Goal: Task Accomplishment & Management: Complete application form

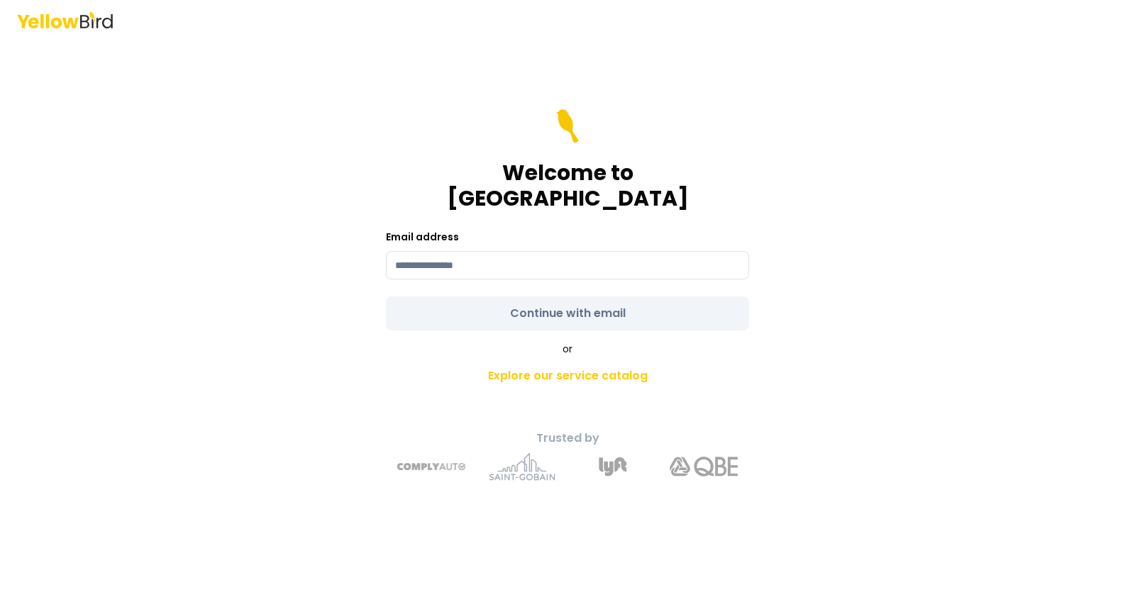
drag, startPoint x: 0, startPoint y: 0, endPoint x: 454, endPoint y: 255, distance: 520.7
click at [454, 255] on input at bounding box center [567, 265] width 363 height 28
type input "**********"
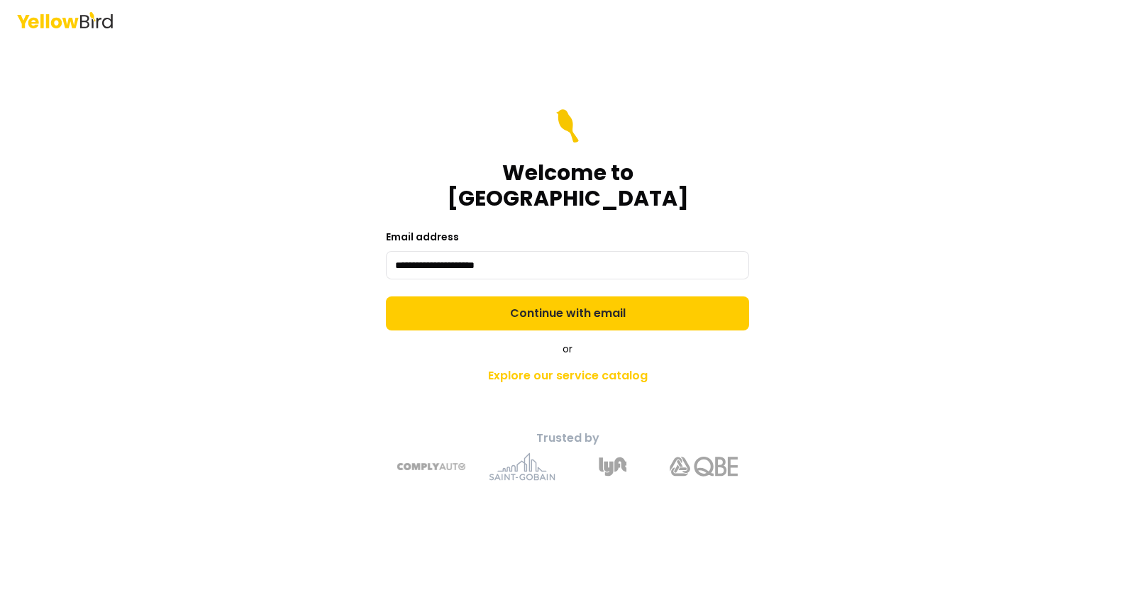
click at [539, 303] on form "**********" at bounding box center [567, 219] width 363 height 221
click at [539, 303] on button "Continue with email" at bounding box center [567, 314] width 363 height 34
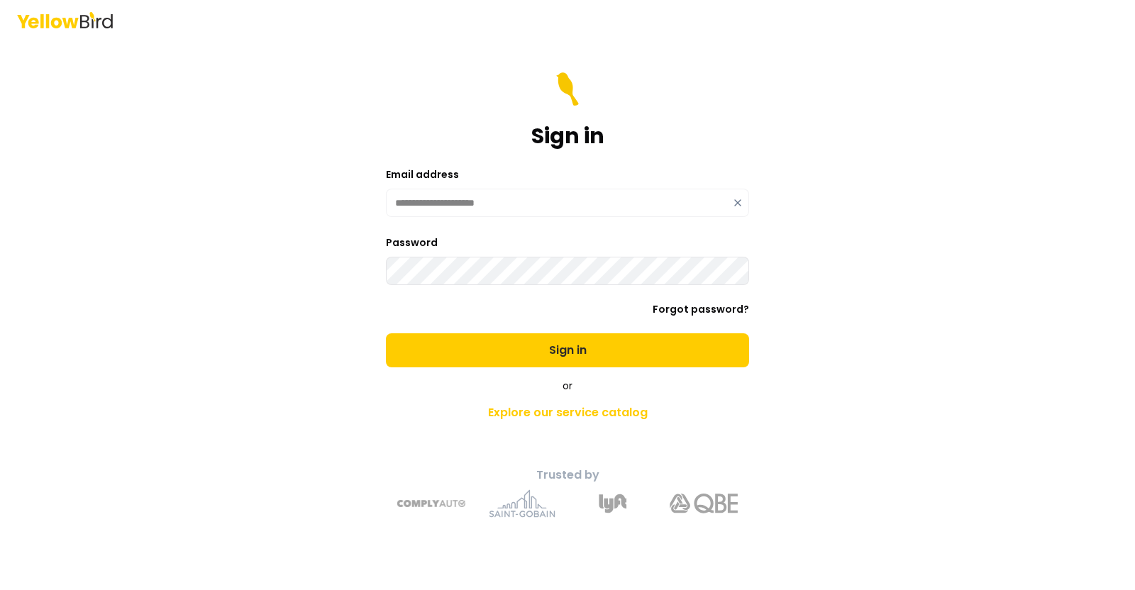
click at [386, 334] on button "Sign in" at bounding box center [567, 351] width 363 height 34
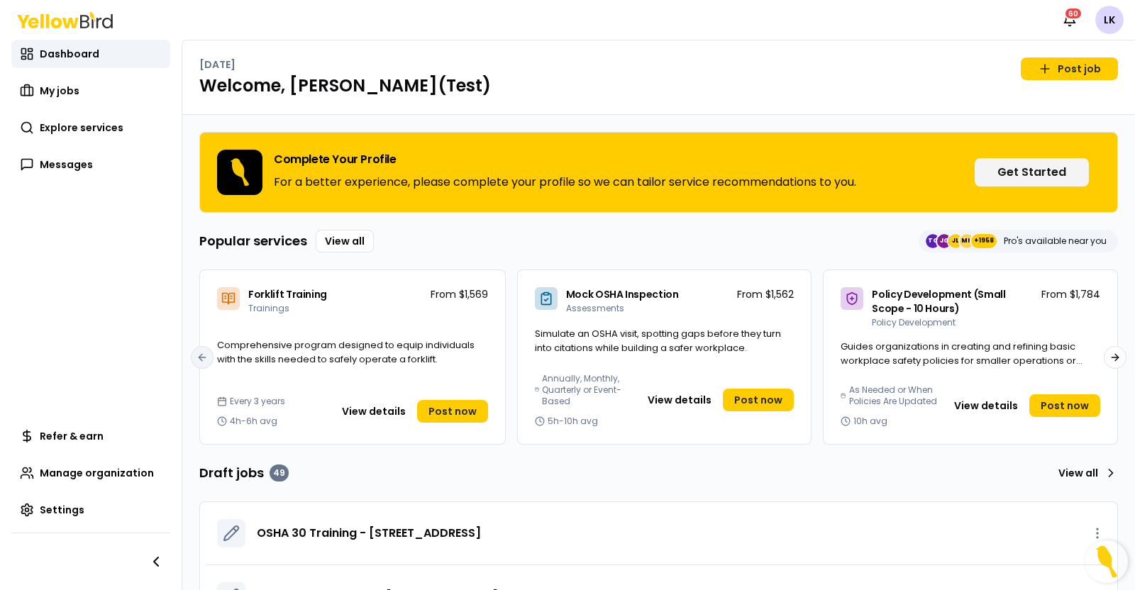
click at [36, 128] on link "Explore services" at bounding box center [90, 128] width 159 height 28
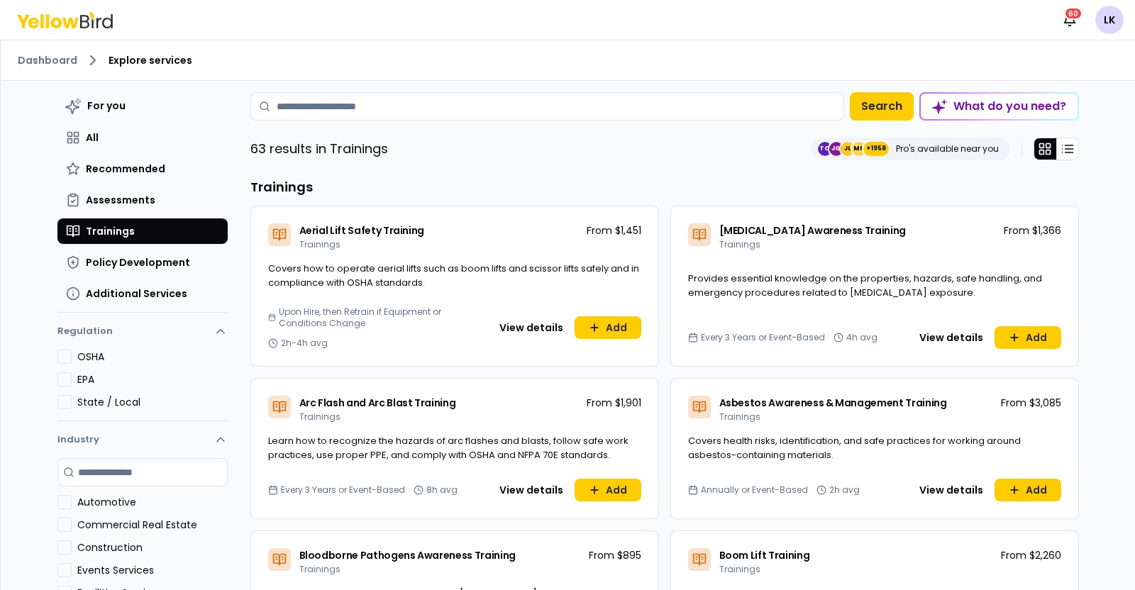
click at [475, 194] on h3 "Trainings" at bounding box center [664, 187] width 829 height 20
click at [471, 117] on input at bounding box center [547, 106] width 594 height 28
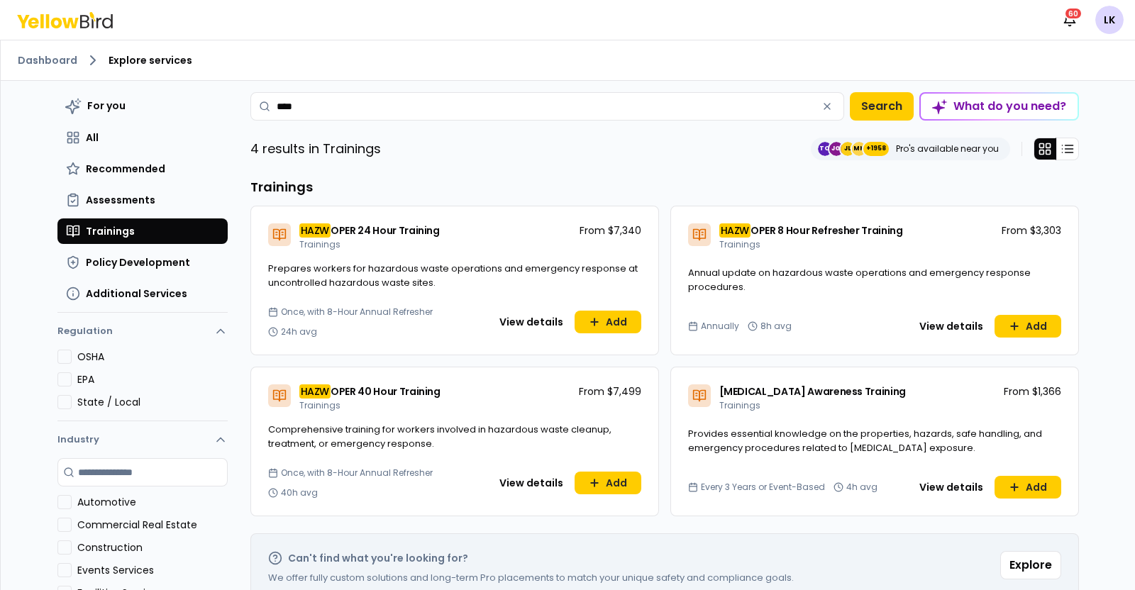
type input "****"
click at [941, 320] on button "View details" at bounding box center [951, 326] width 81 height 23
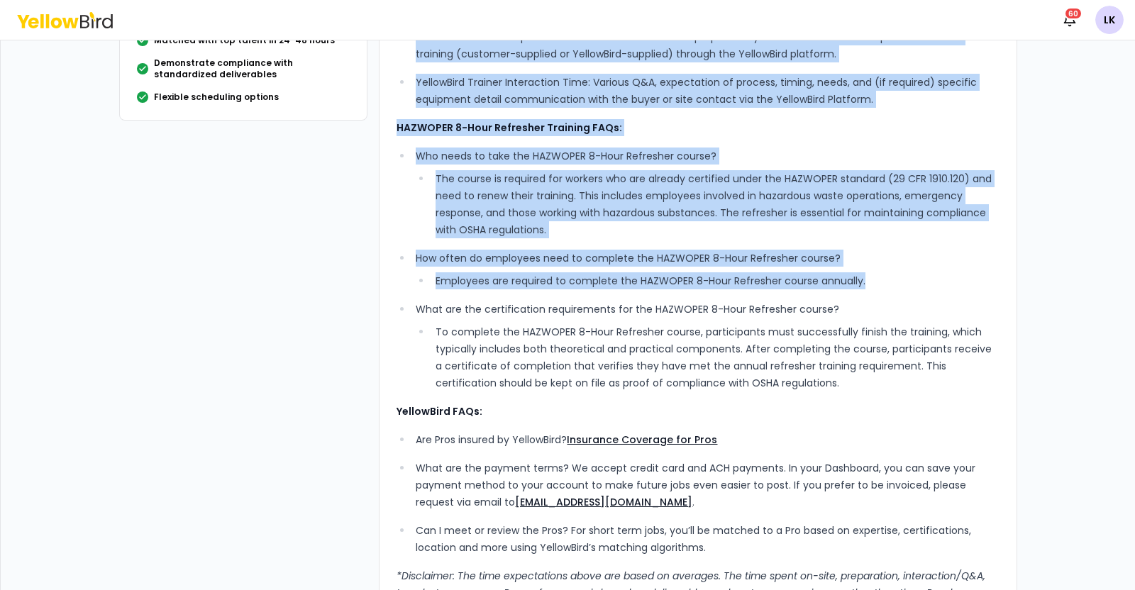
scroll to position [354, 0]
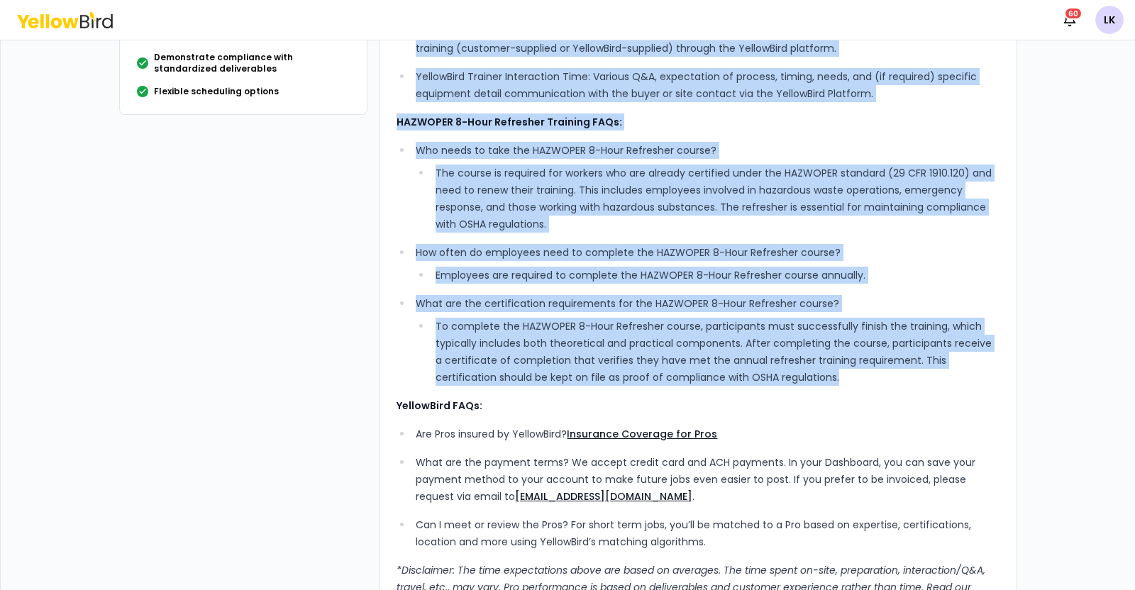
drag, startPoint x: 390, startPoint y: 119, endPoint x: 962, endPoint y: 380, distance: 628.8
click at [962, 380] on div "What’s Included: 8-hour refresher course with comprehensive, experienced, stand…" at bounding box center [698, 184] width 603 height 857
copy div "Lore’i Dolorsit: 7-amet consectet adipis elit seddoeiusmodt, incididuntu, labor…"
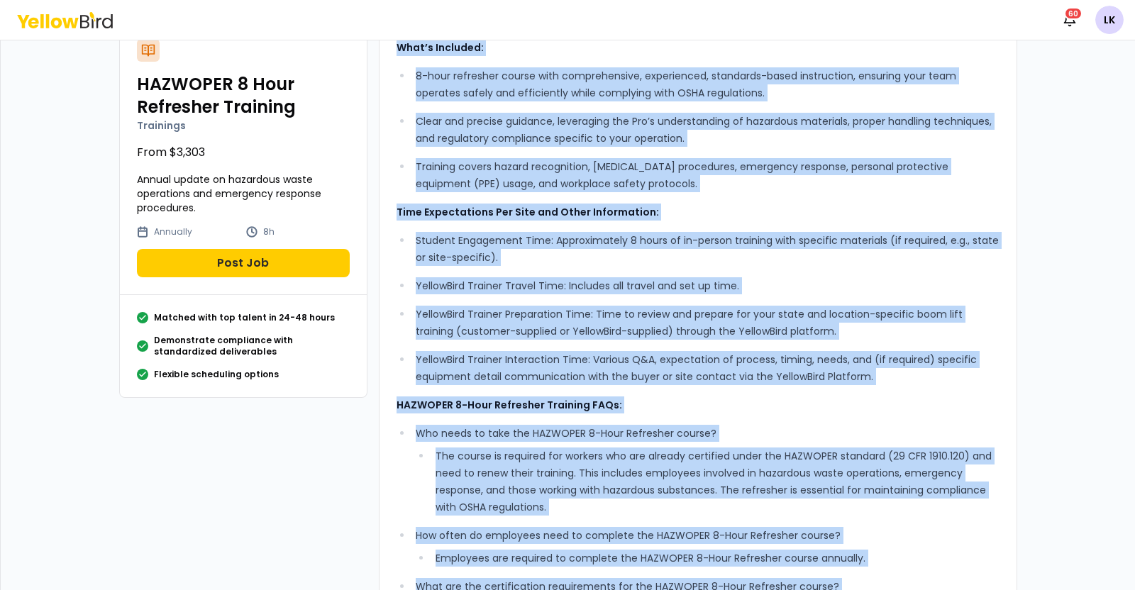
scroll to position [0, 0]
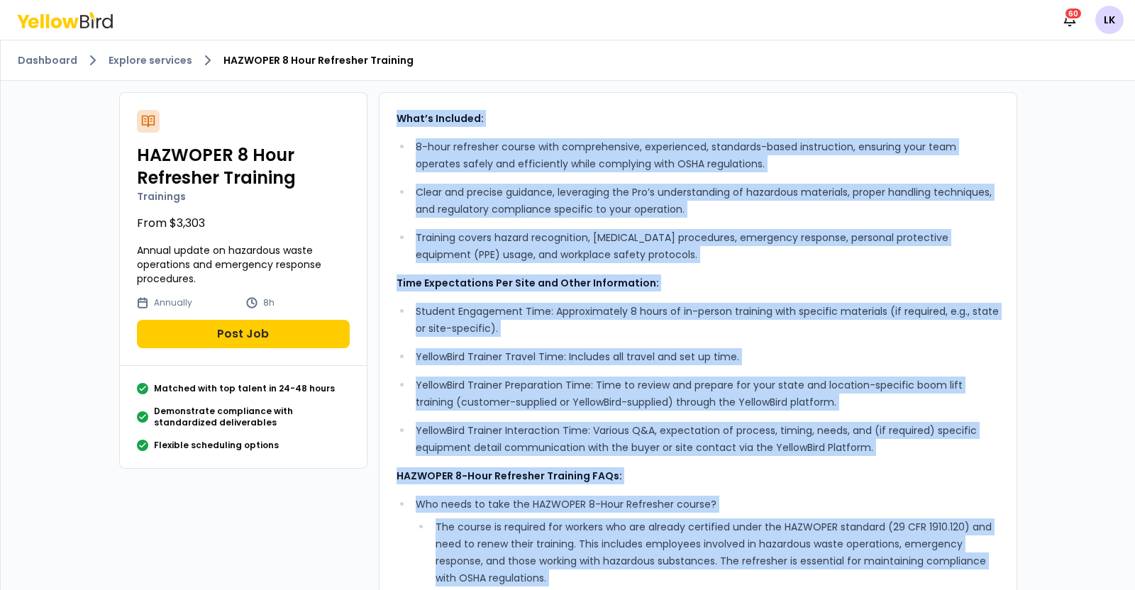
click at [280, 335] on button "Post Job" at bounding box center [243, 334] width 213 height 28
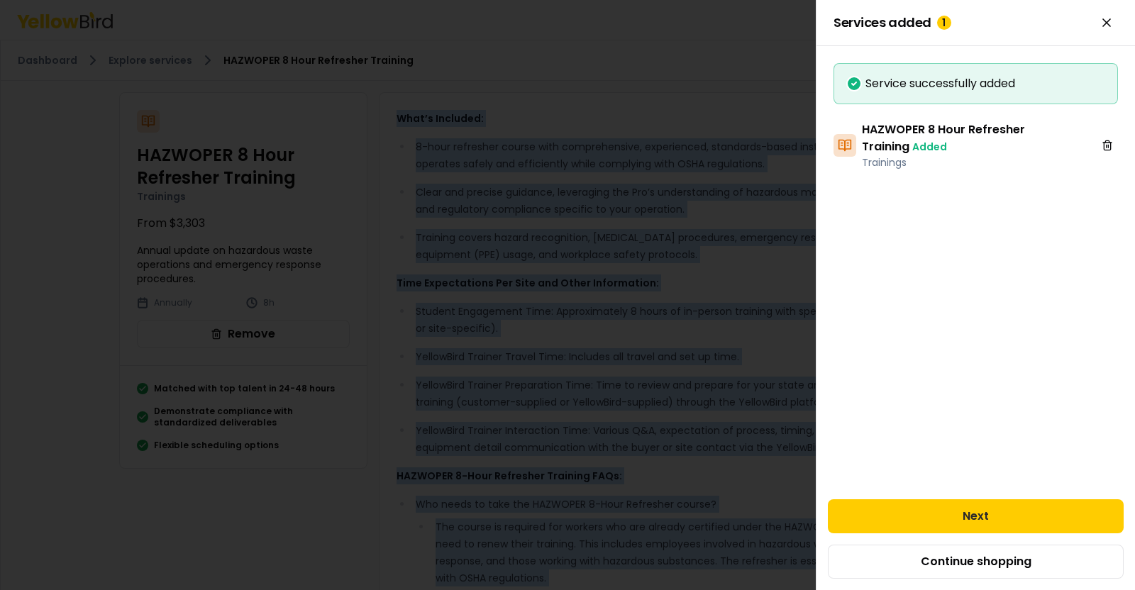
click at [920, 517] on button "Next" at bounding box center [976, 517] width 296 height 34
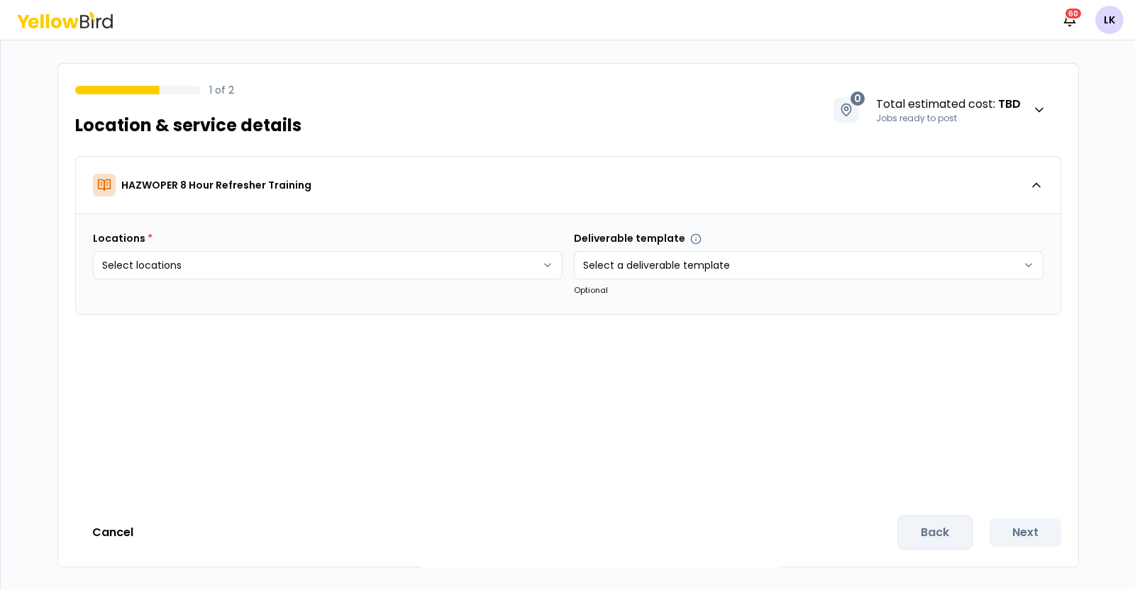
click at [533, 263] on html "Notifications 60 LK 1 of 2 Location & service details 0 Total estimated cost : …" at bounding box center [567, 295] width 1135 height 590
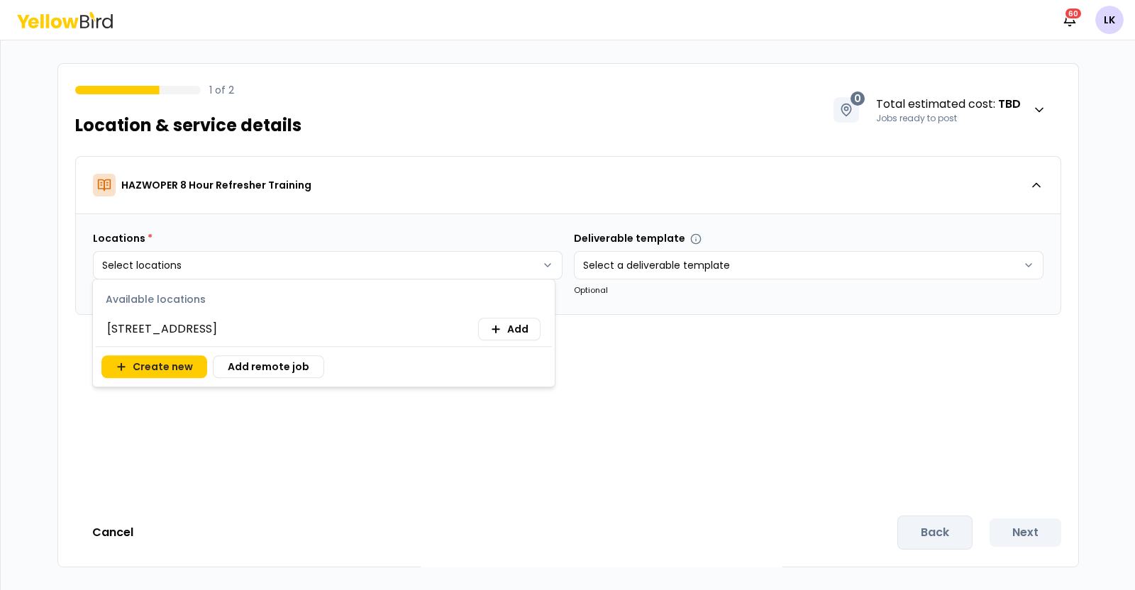
click at [507, 324] on span "Add" at bounding box center [517, 329] width 21 height 14
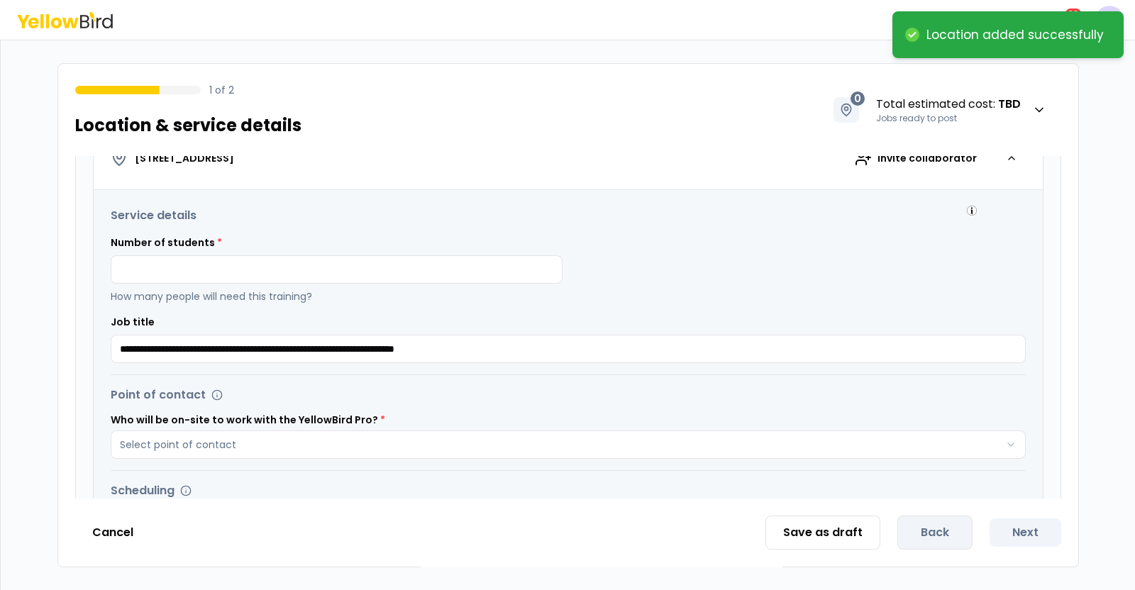
scroll to position [266, 0]
click at [473, 258] on input at bounding box center [337, 269] width 452 height 28
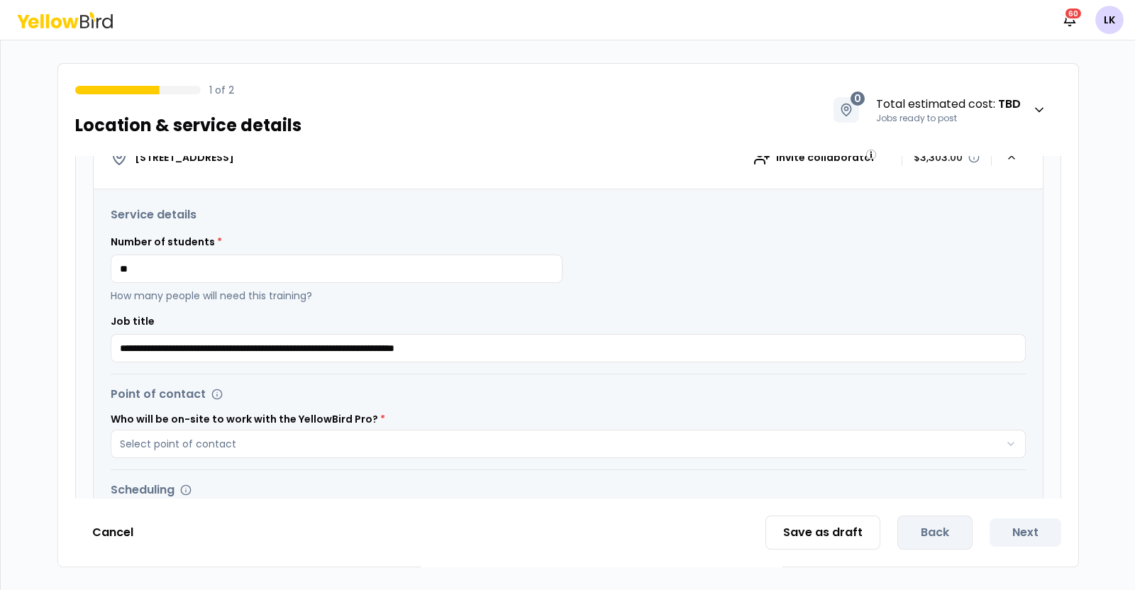
type input "**"
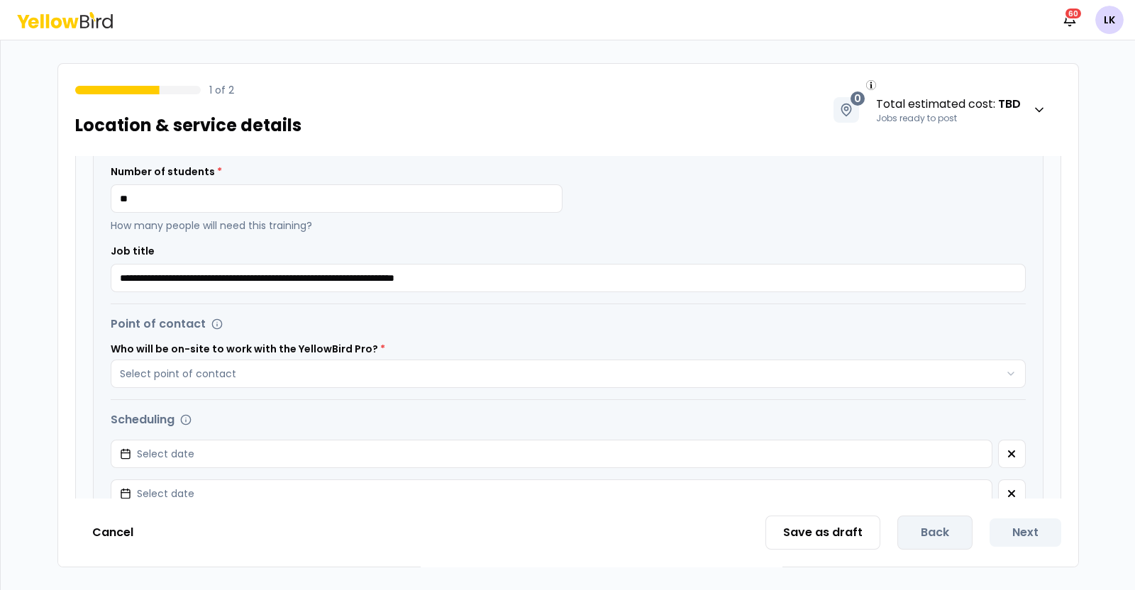
scroll to position [0, 0]
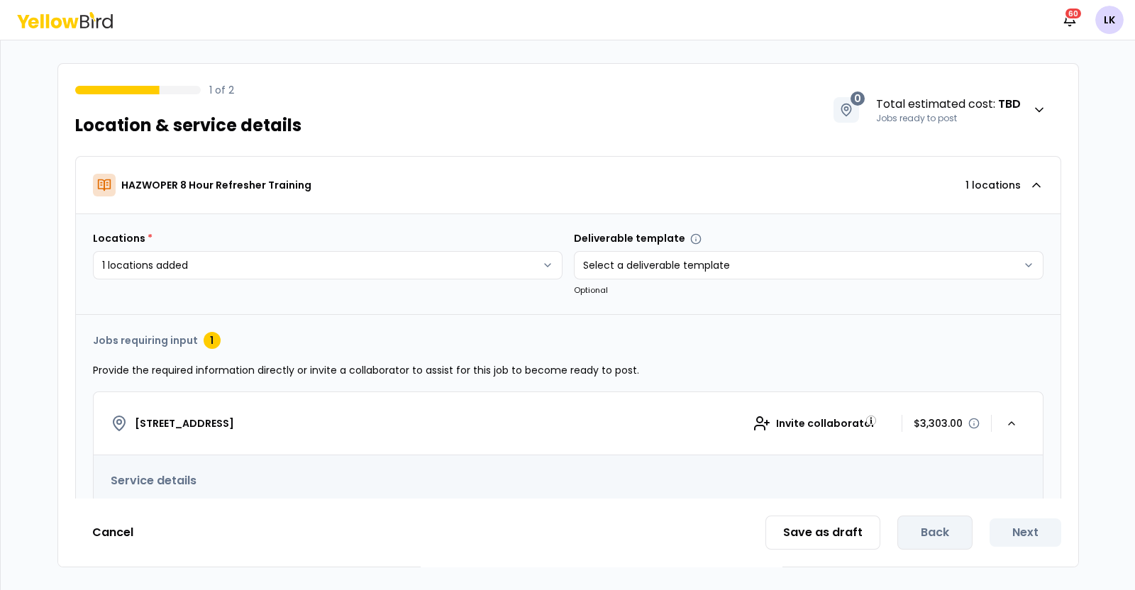
click at [111, 535] on button "Cancel" at bounding box center [112, 533] width 75 height 28
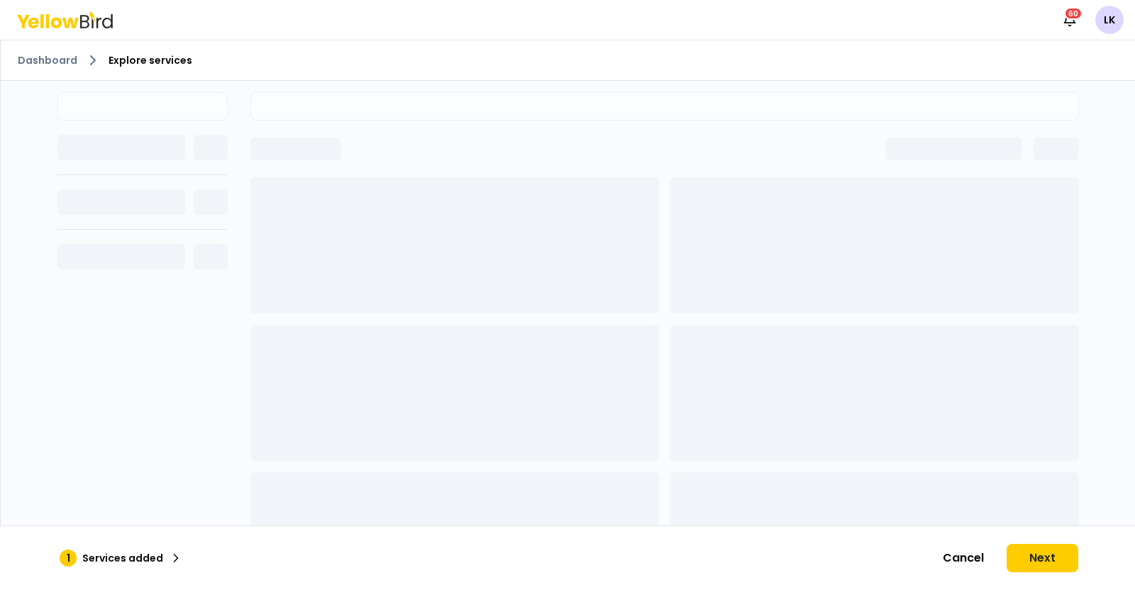
click at [959, 559] on button "Cancel" at bounding box center [963, 558] width 75 height 28
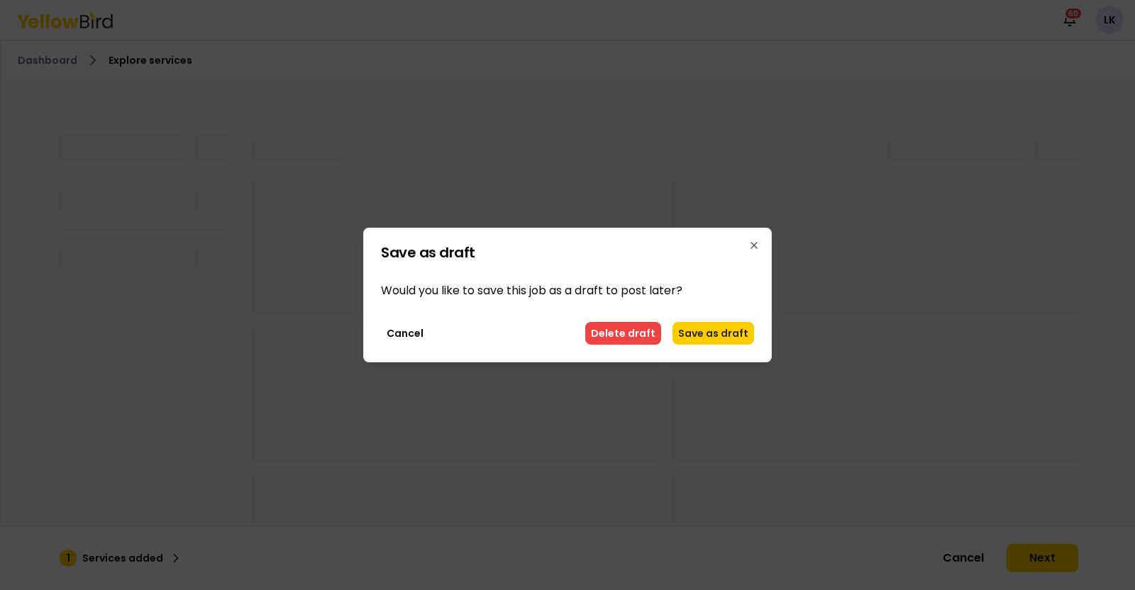
click at [585, 326] on div "Cancel Delete draft Save as draft" at bounding box center [567, 333] width 373 height 23
click at [620, 334] on button "Delete draft" at bounding box center [623, 333] width 76 height 23
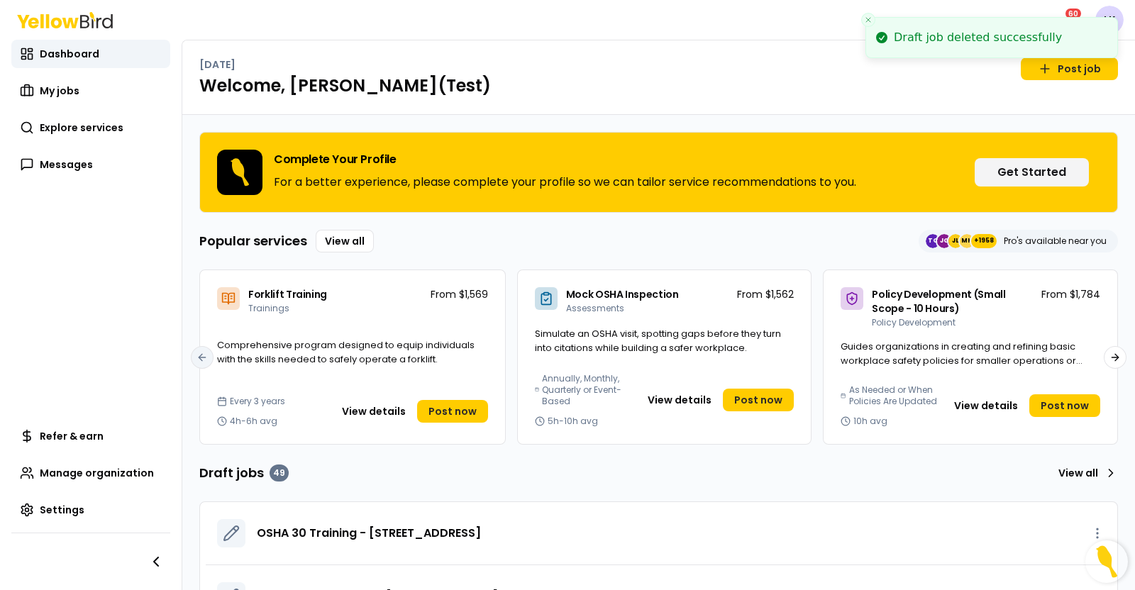
click at [103, 138] on link "Explore services" at bounding box center [90, 128] width 159 height 28
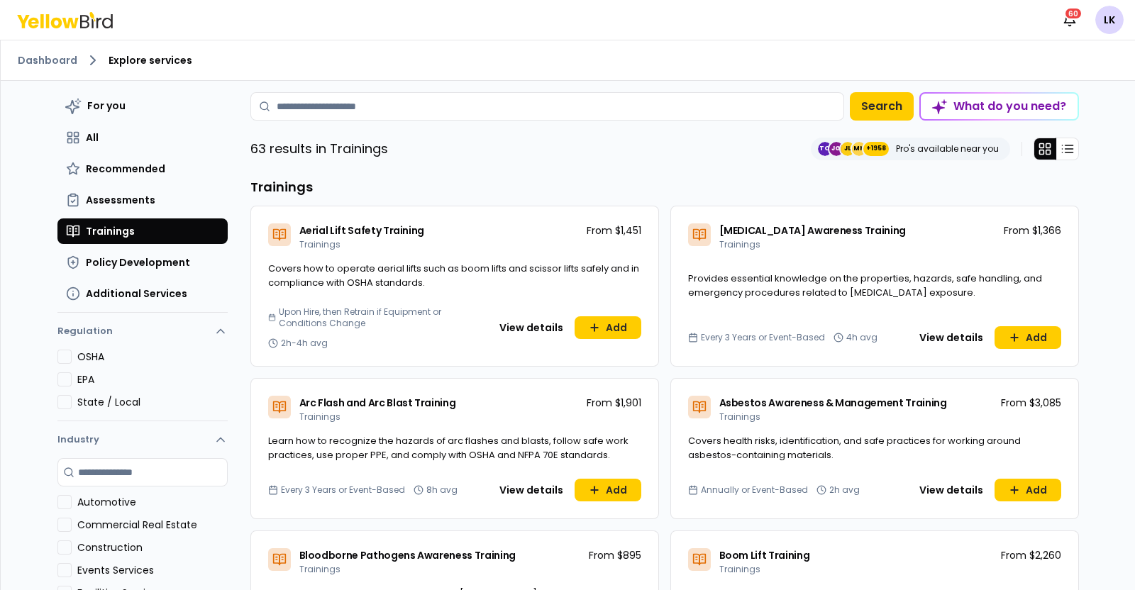
click at [494, 108] on input at bounding box center [547, 106] width 594 height 28
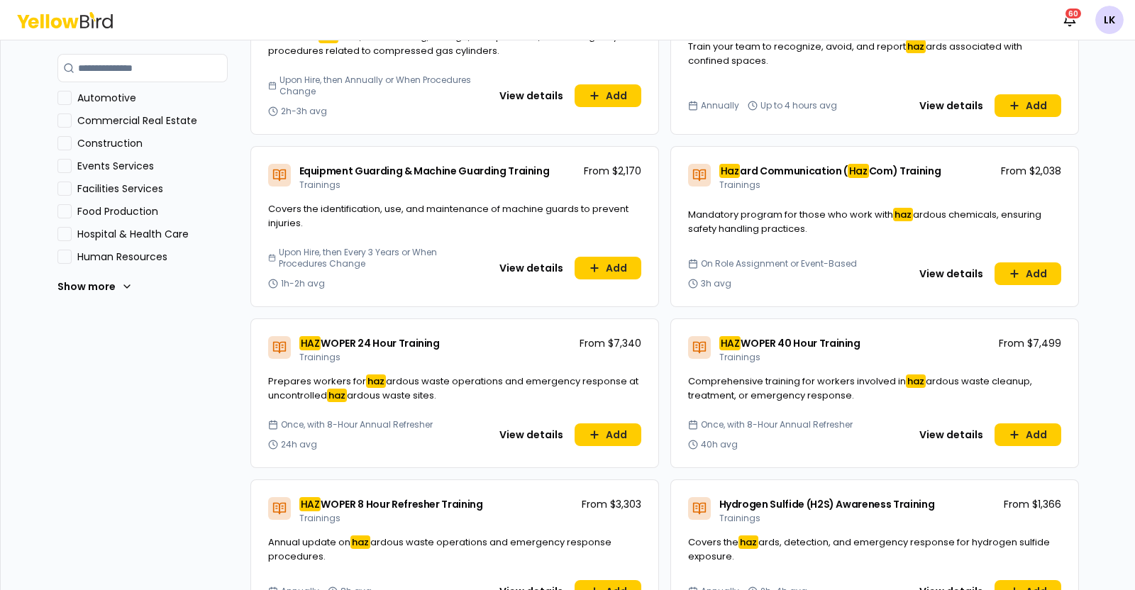
scroll to position [444, 0]
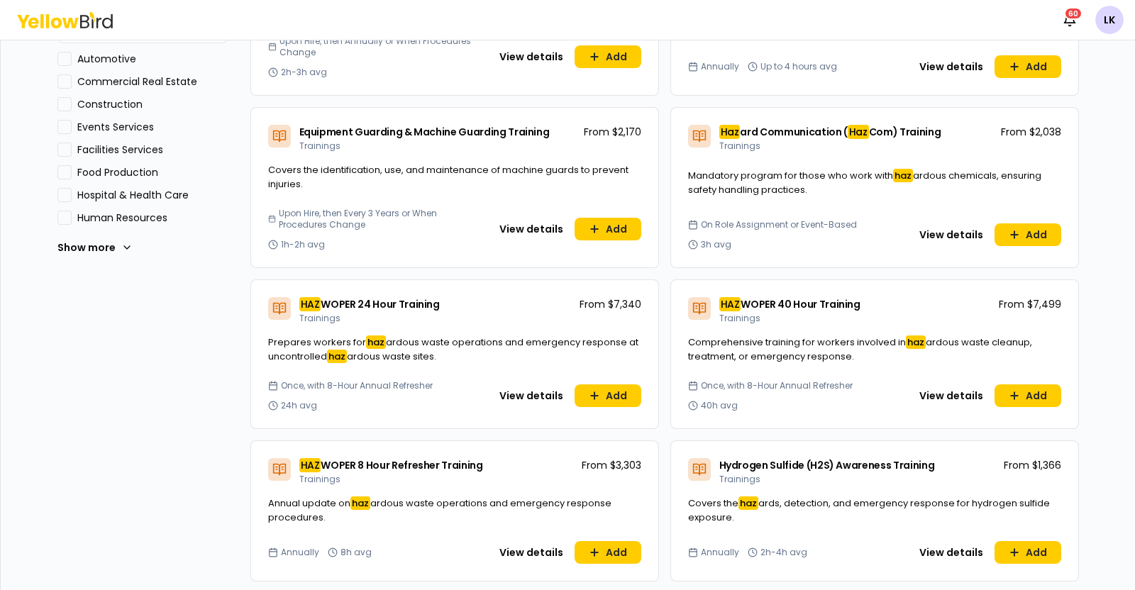
type input "***"
